Goal: Task Accomplishment & Management: Use online tool/utility

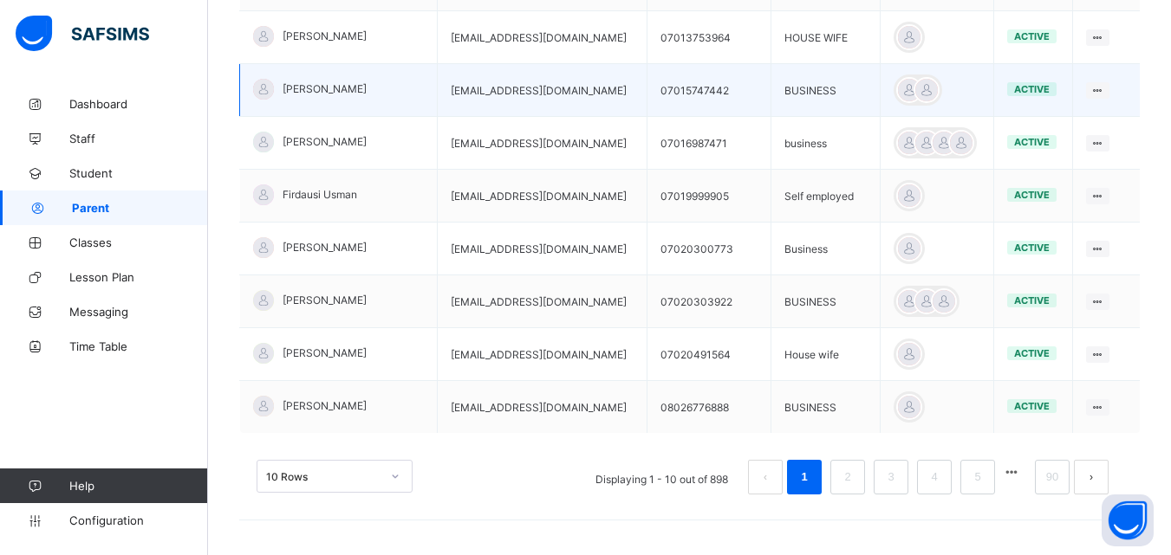
scroll to position [520, 0]
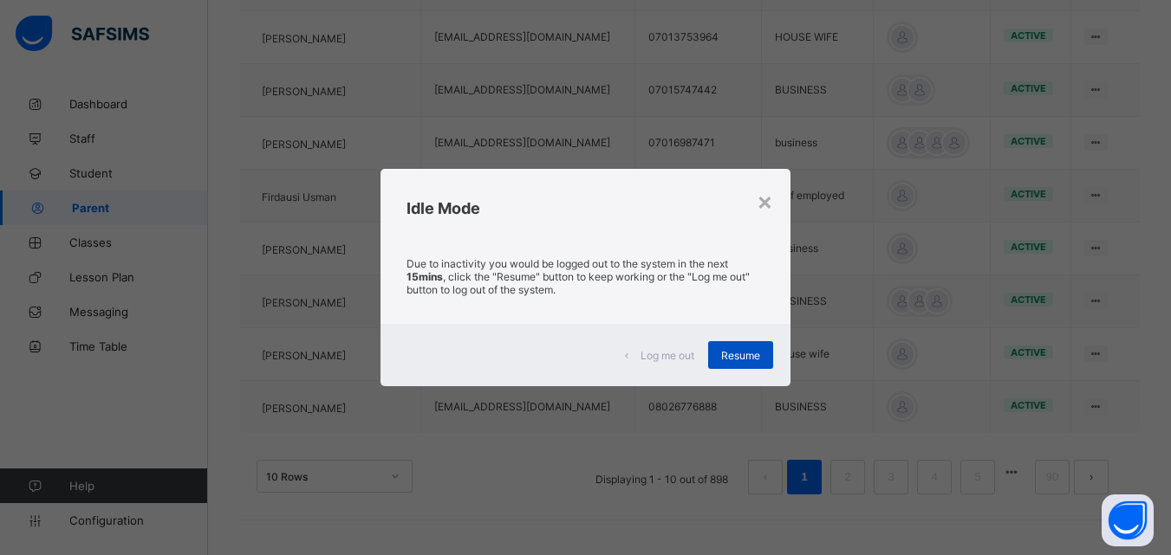
click at [735, 349] on span "Resume" at bounding box center [740, 355] width 39 height 13
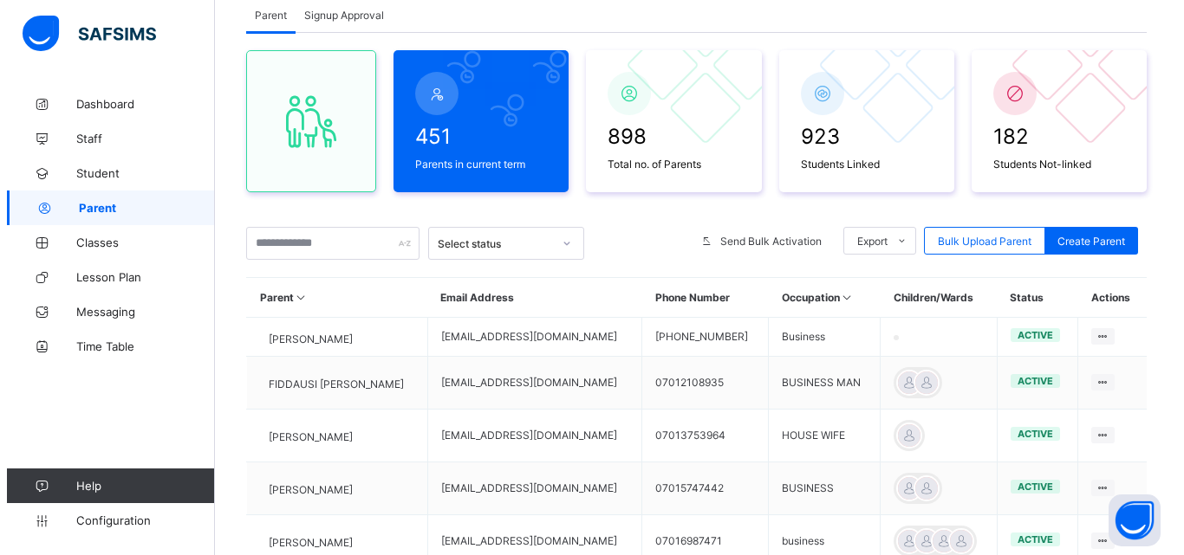
scroll to position [78, 0]
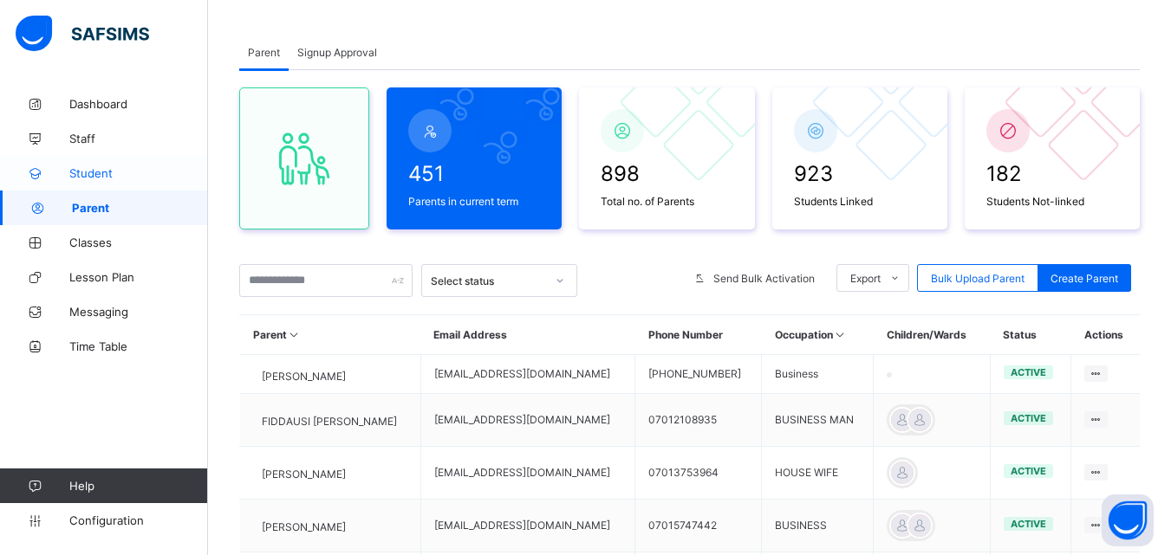
click at [110, 169] on span "Student" at bounding box center [138, 173] width 139 height 14
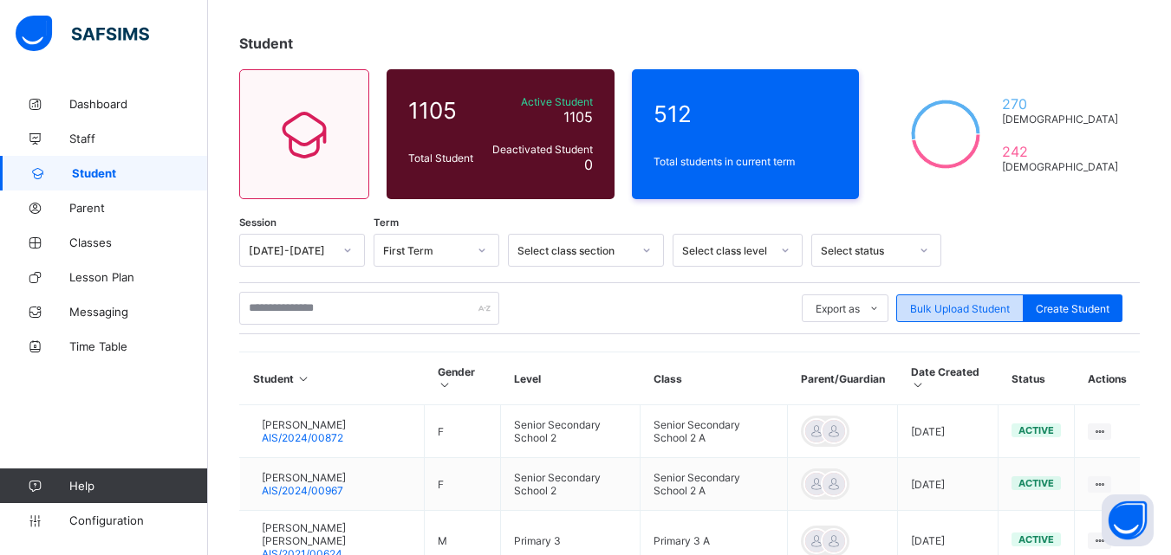
click at [951, 308] on span "Bulk Upload Student" at bounding box center [960, 308] width 100 height 13
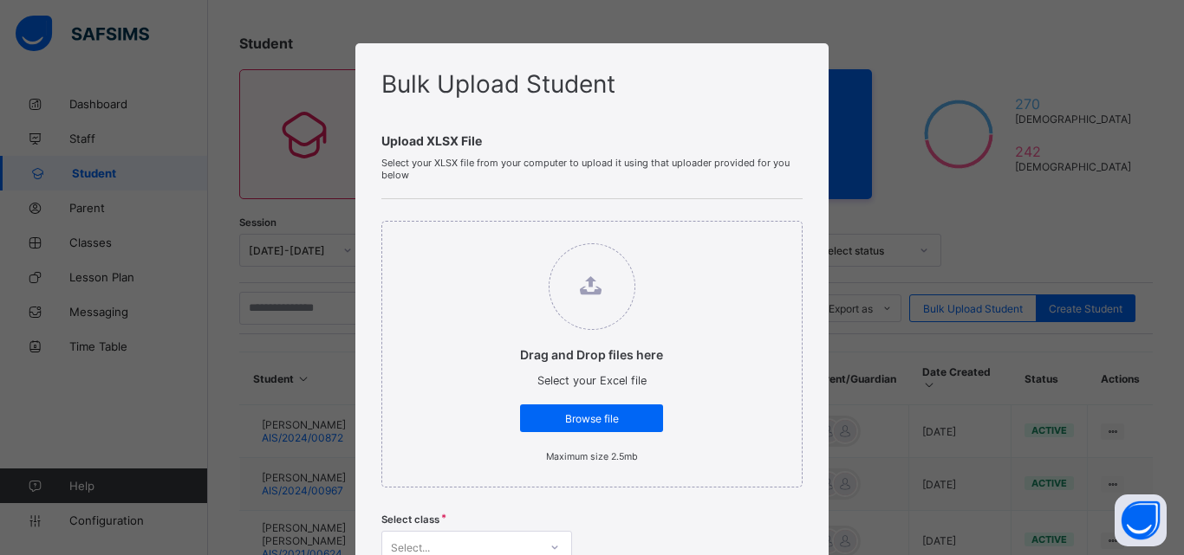
click at [597, 403] on label "Drag and Drop files here Select your Excel file Browse file Maximum size 2.5mb" at bounding box center [592, 353] width 178 height 237
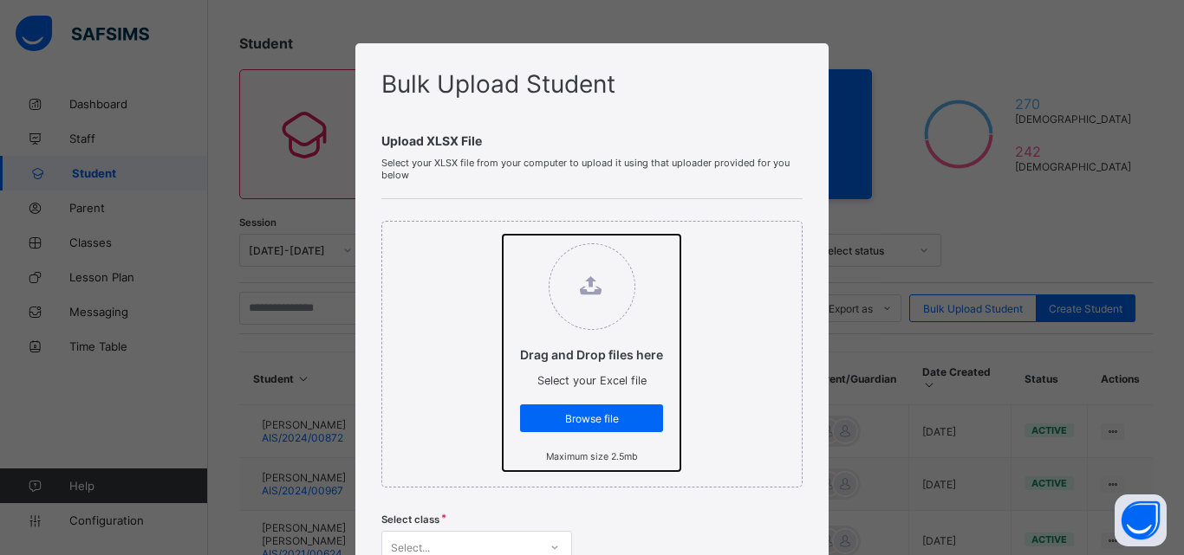
click at [503, 235] on input "Drag and Drop files here Select your Excel file Browse file Maximum size 2.5mb" at bounding box center [503, 235] width 0 height 0
type input "**********"
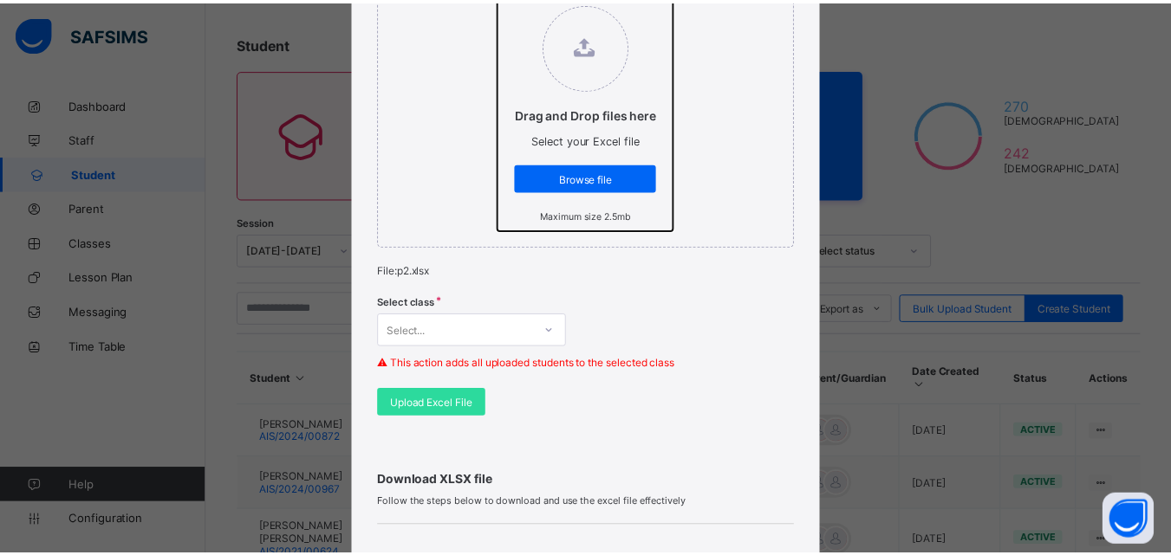
scroll to position [265, 0]
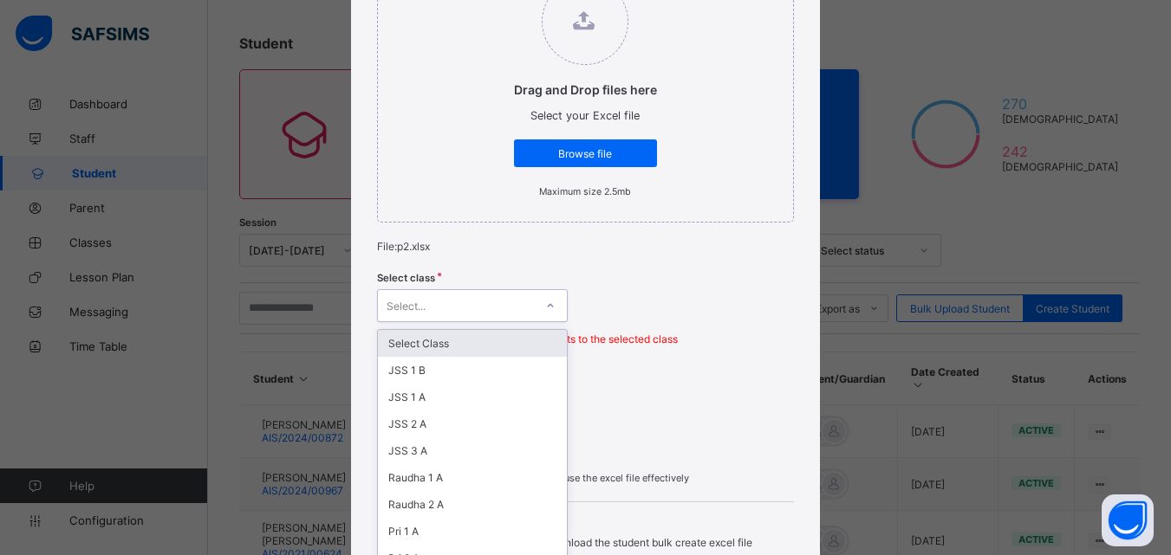
click at [517, 299] on div "option Select Class focused, 1 of 32. 32 results available. Use Up and Down to …" at bounding box center [472, 305] width 191 height 33
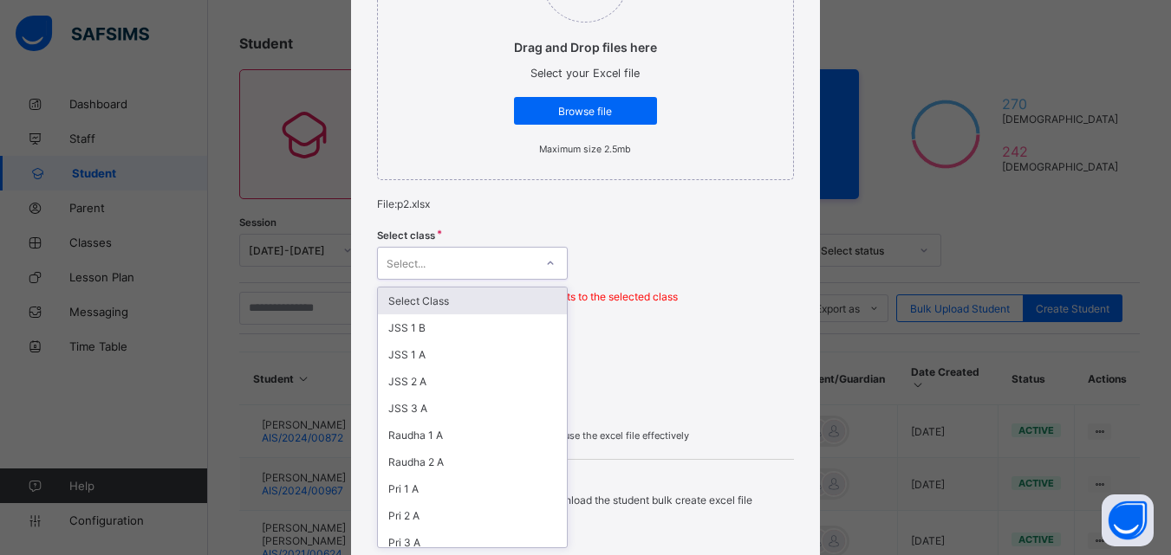
type input "*"
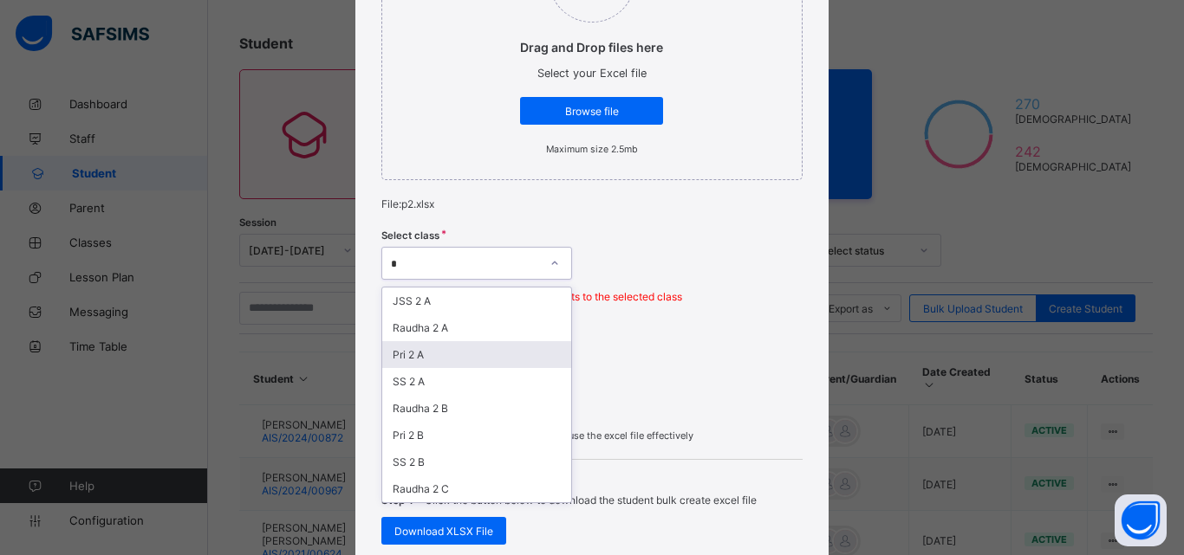
click at [475, 353] on div "Pri 2 A" at bounding box center [476, 354] width 189 height 27
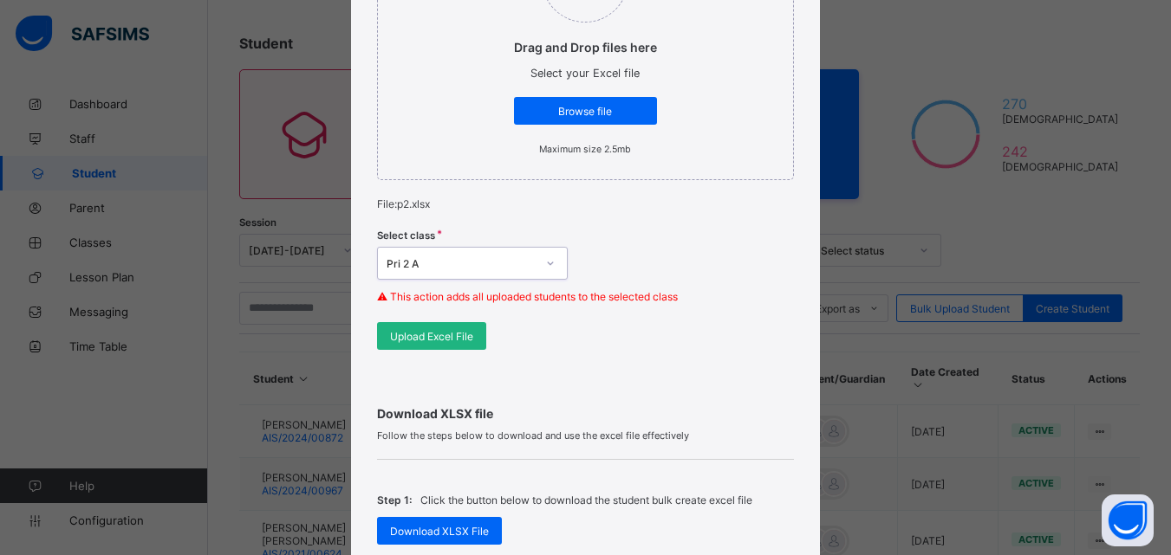
click at [432, 335] on span "Upload Excel File" at bounding box center [431, 336] width 83 height 13
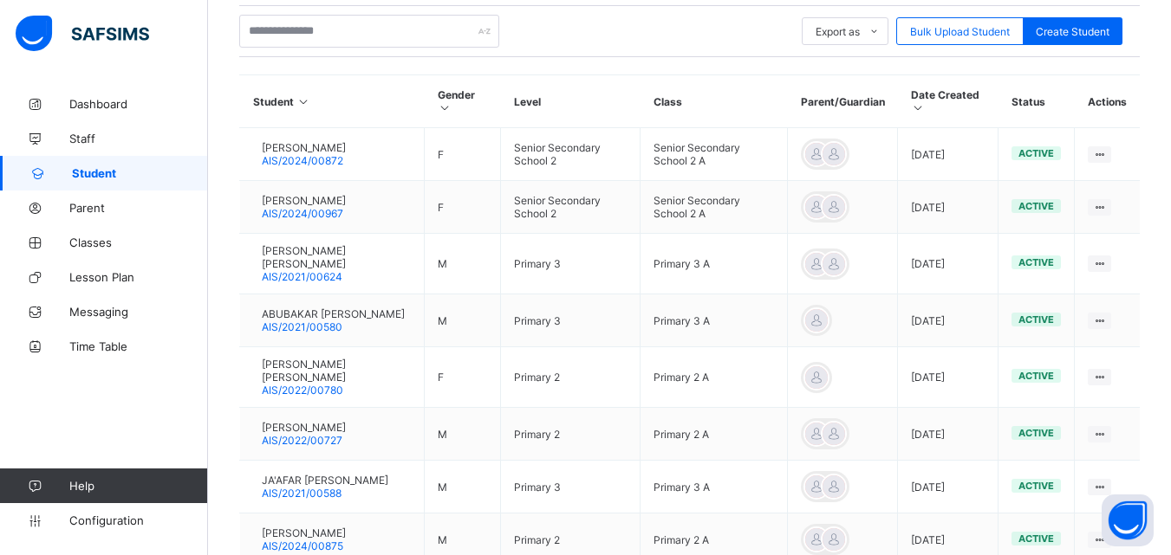
scroll to position [377, 0]
